Goal: Task Accomplishment & Management: Manage account settings

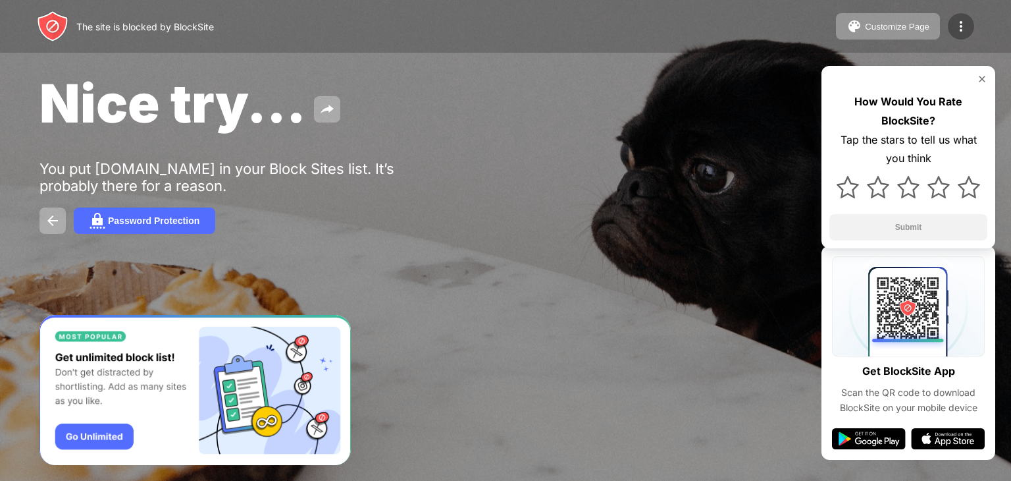
click at [965, 22] on img at bounding box center [961, 26] width 16 height 16
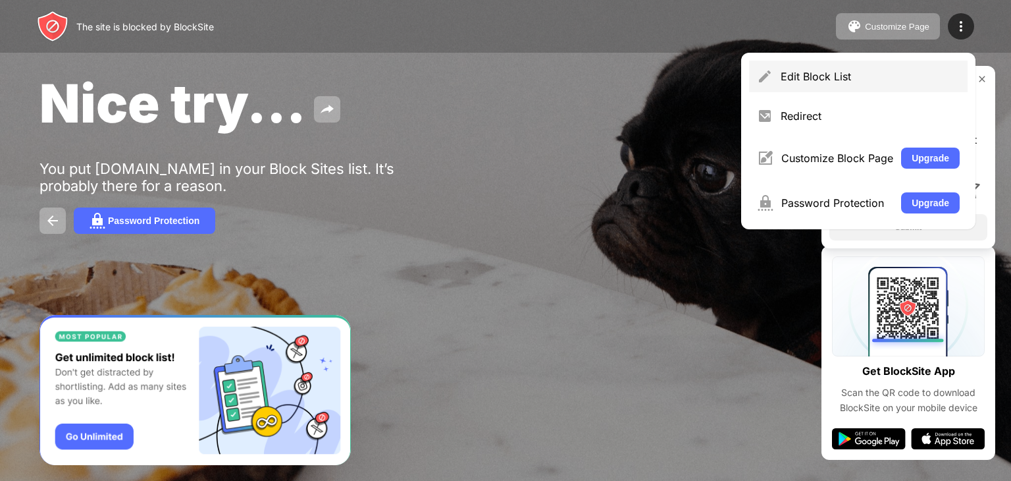
click at [812, 69] on div "Edit Block List" at bounding box center [858, 77] width 219 height 32
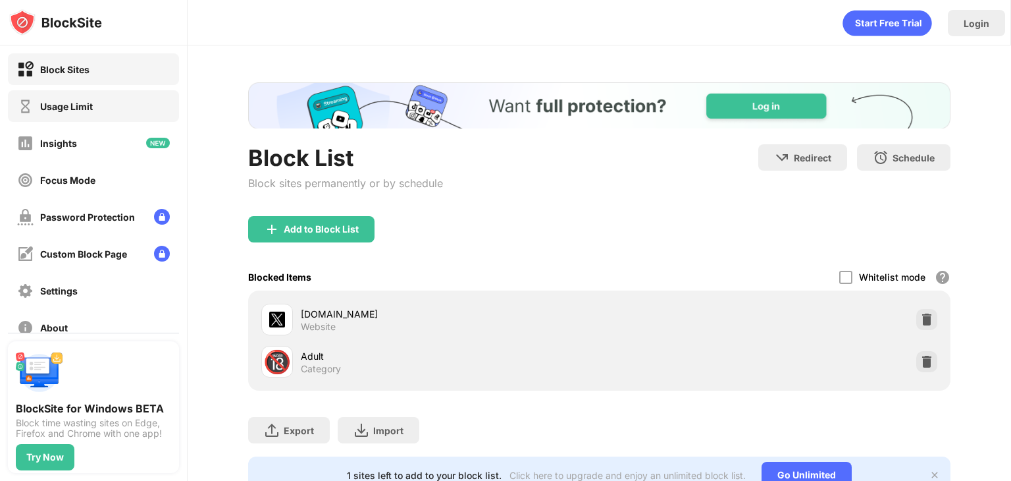
click at [74, 103] on div "Usage Limit" at bounding box center [66, 106] width 53 height 11
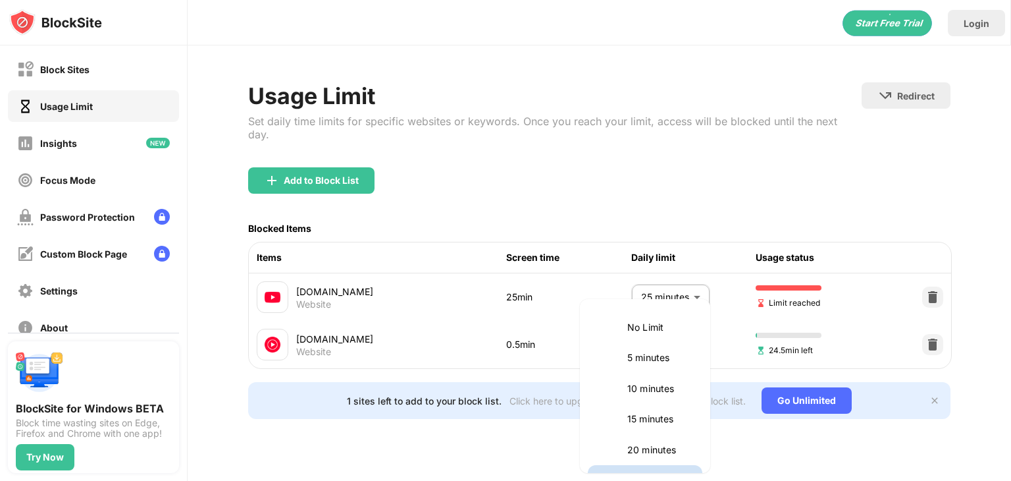
click at [674, 336] on body "Block Sites Usage Limit Insights Focus Mode Password Protection Custom Block Pa…" at bounding box center [505, 240] width 1011 height 481
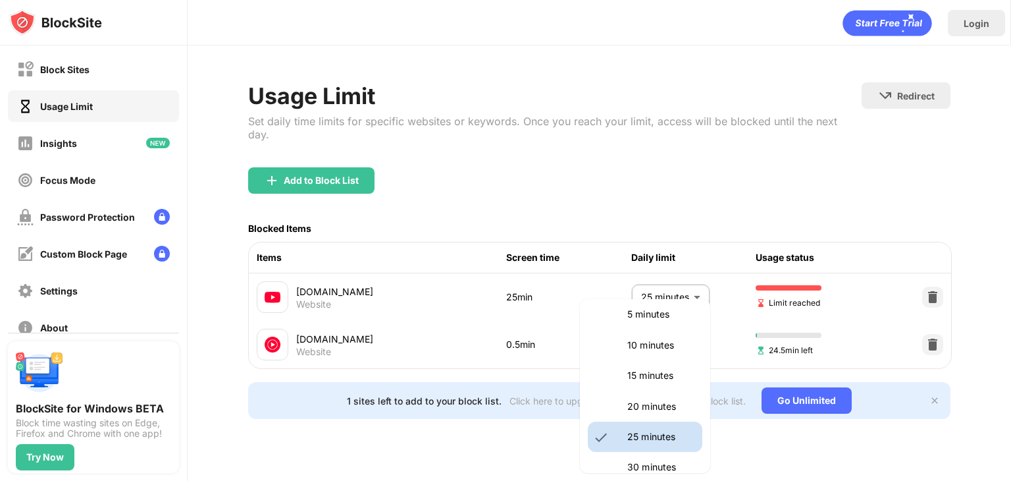
scroll to position [45, 0]
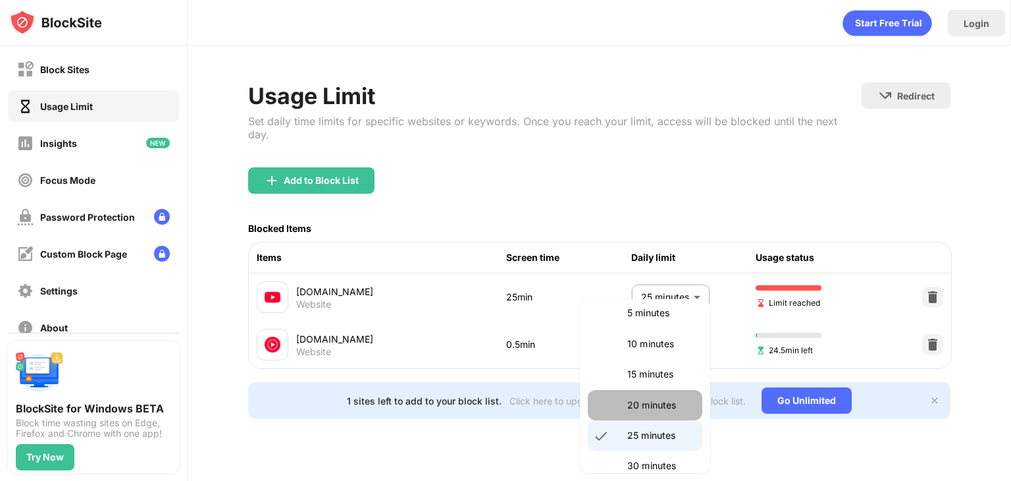
click at [650, 406] on p "20 minutes" at bounding box center [660, 405] width 67 height 14
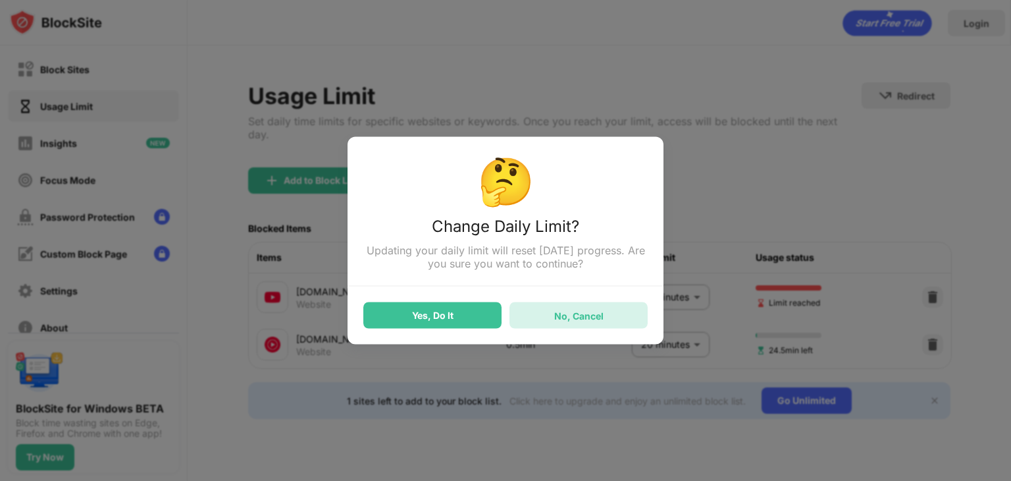
click at [597, 312] on div "No, Cancel" at bounding box center [578, 314] width 49 height 11
type input "**"
